Goal: Task Accomplishment & Management: Use online tool/utility

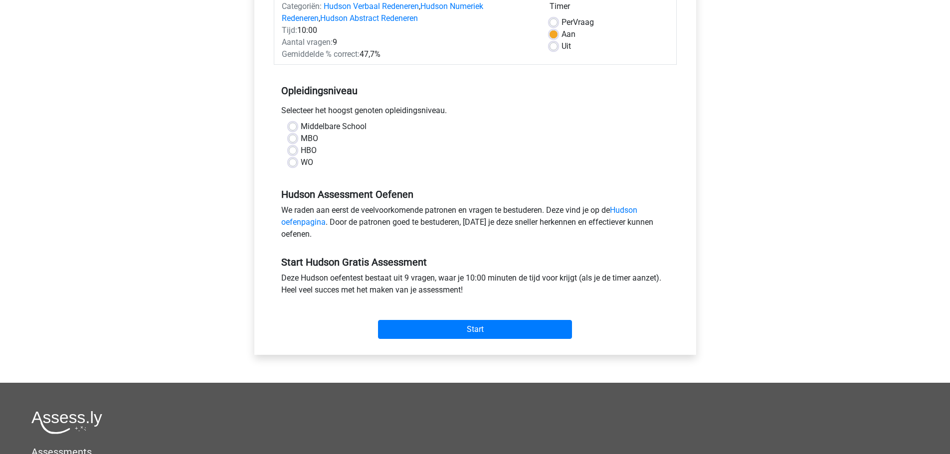
scroll to position [150, 0]
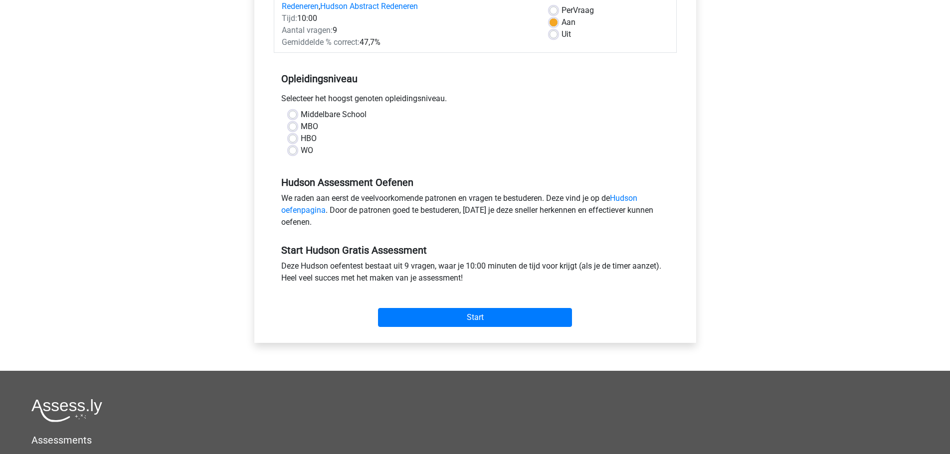
click at [301, 138] on label "HBO" at bounding box center [309, 139] width 16 height 12
click at [293, 138] on input "HBO" at bounding box center [293, 138] width 8 height 10
radio input "true"
click at [494, 318] on input "Start" at bounding box center [475, 317] width 194 height 19
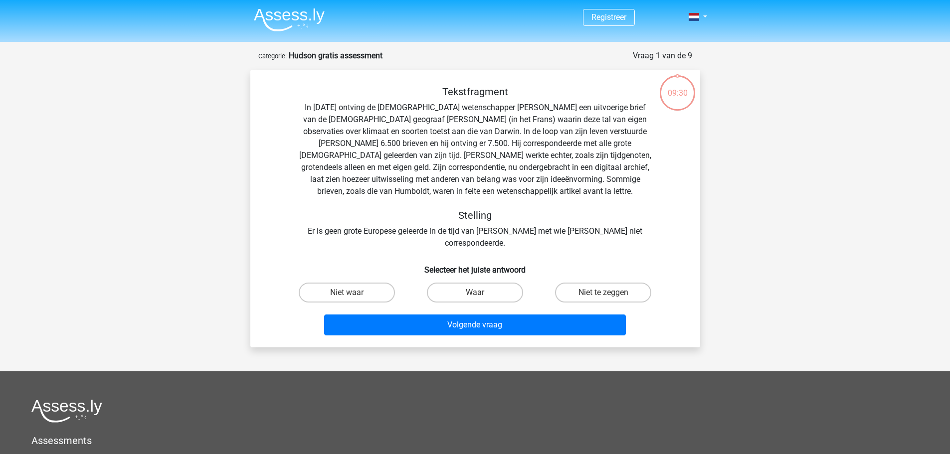
click at [350, 293] on input "Niet waar" at bounding box center [350, 296] width 6 height 6
radio input "true"
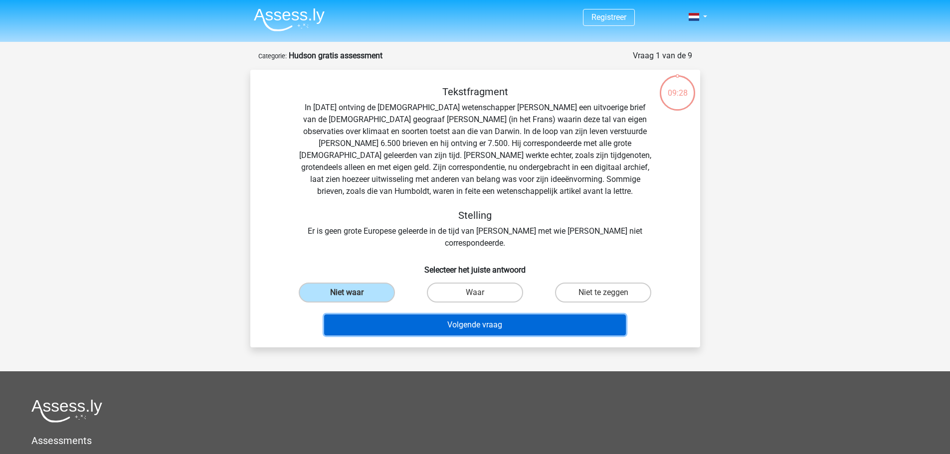
click at [463, 315] on button "Volgende vraag" at bounding box center [475, 325] width 302 height 21
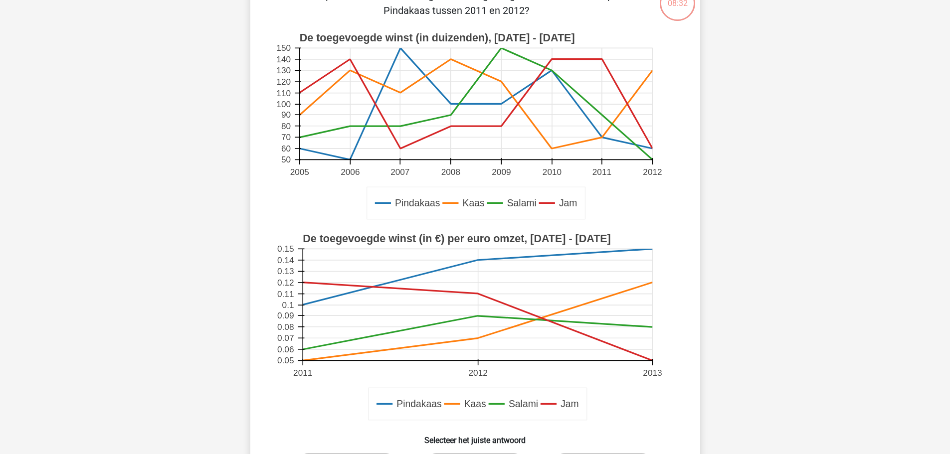
scroll to position [249, 0]
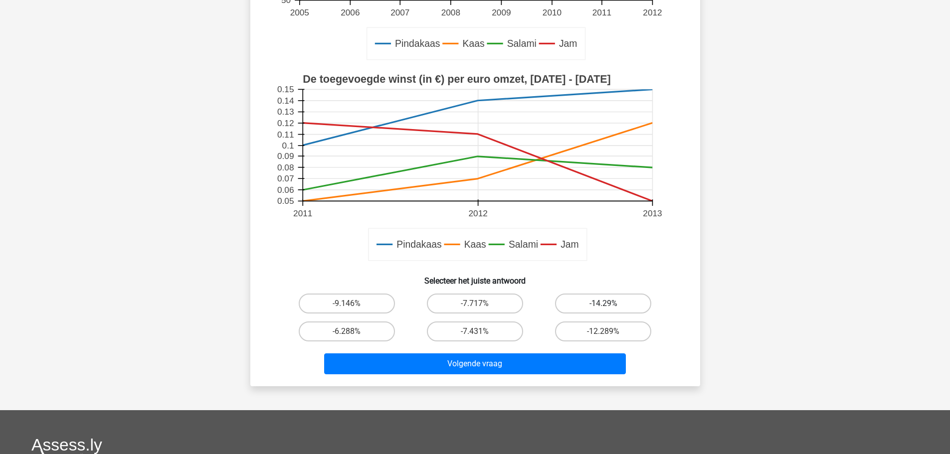
click at [600, 296] on label "-14.29%" at bounding box center [603, 304] width 96 height 20
click at [604, 304] on input "-14.29%" at bounding box center [607, 307] width 6 height 6
radio input "true"
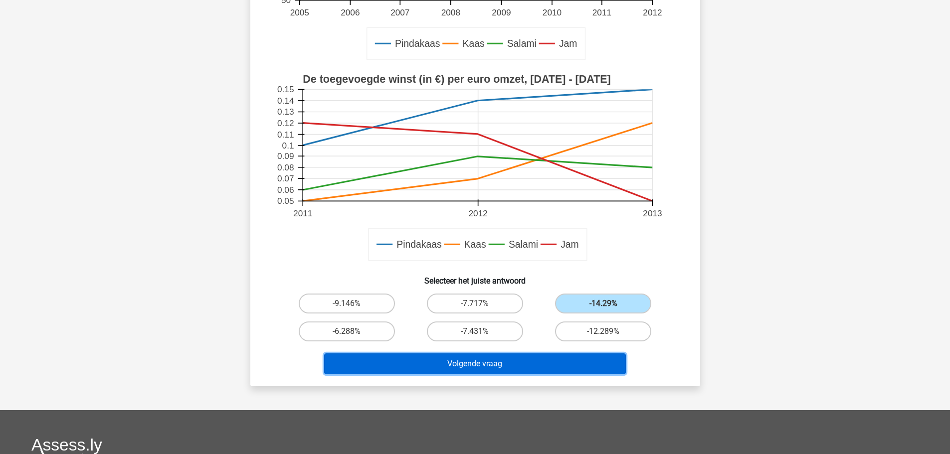
click at [506, 362] on button "Volgende vraag" at bounding box center [475, 364] width 302 height 21
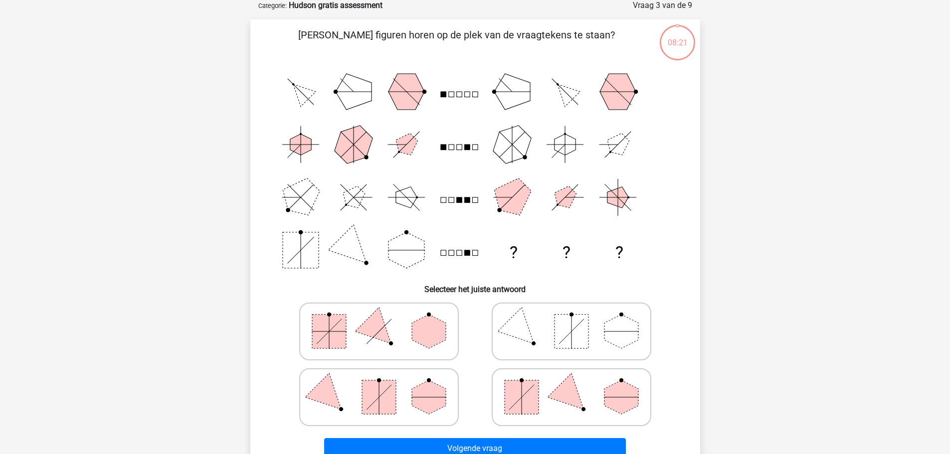
scroll to position [50, 0]
